Goal: Transaction & Acquisition: Purchase product/service

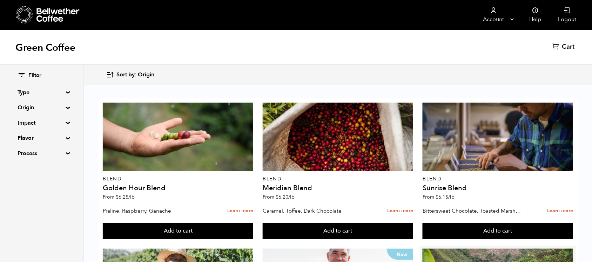
scroll to position [272, 0]
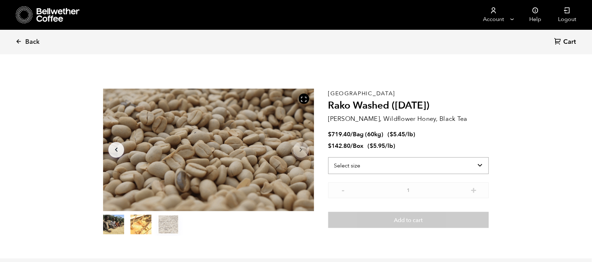
click at [409, 160] on select "Select size Bag (60kg) (132 lbs) Box (24 lbs)" at bounding box center [408, 165] width 160 height 17
select select "bag-3"
click at [328, 157] on select "Select size Bag (60kg) (132 lbs) Box (24 lbs)" at bounding box center [408, 165] width 160 height 17
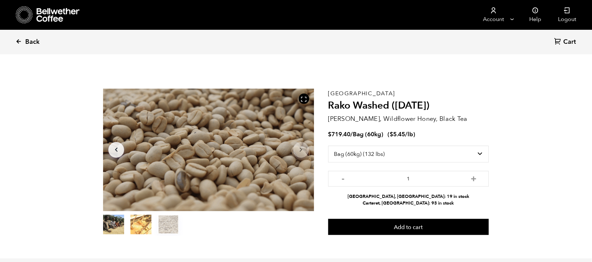
click at [33, 41] on span "Back" at bounding box center [32, 42] width 14 height 8
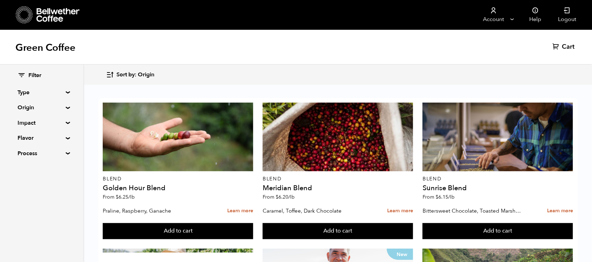
scroll to position [159, 0]
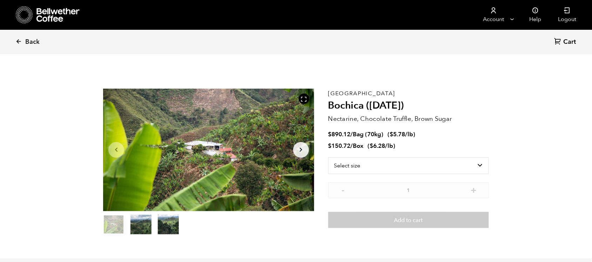
scroll to position [305, 373]
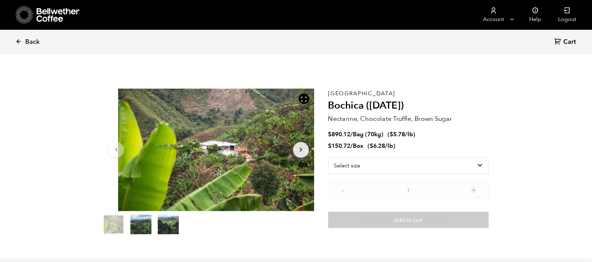
drag, startPoint x: 294, startPoint y: 185, endPoint x: 301, endPoint y: 208, distance: 24.6
click at [301, 208] on div at bounding box center [223, 150] width 211 height 123
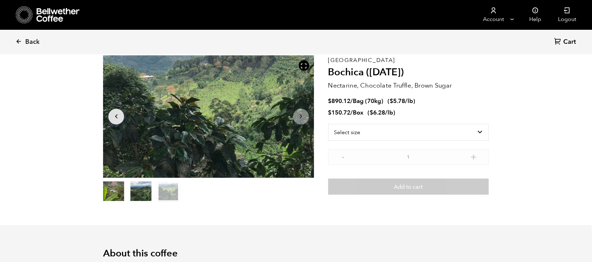
scroll to position [0, 0]
